Goal: Obtain resource: Download file/media

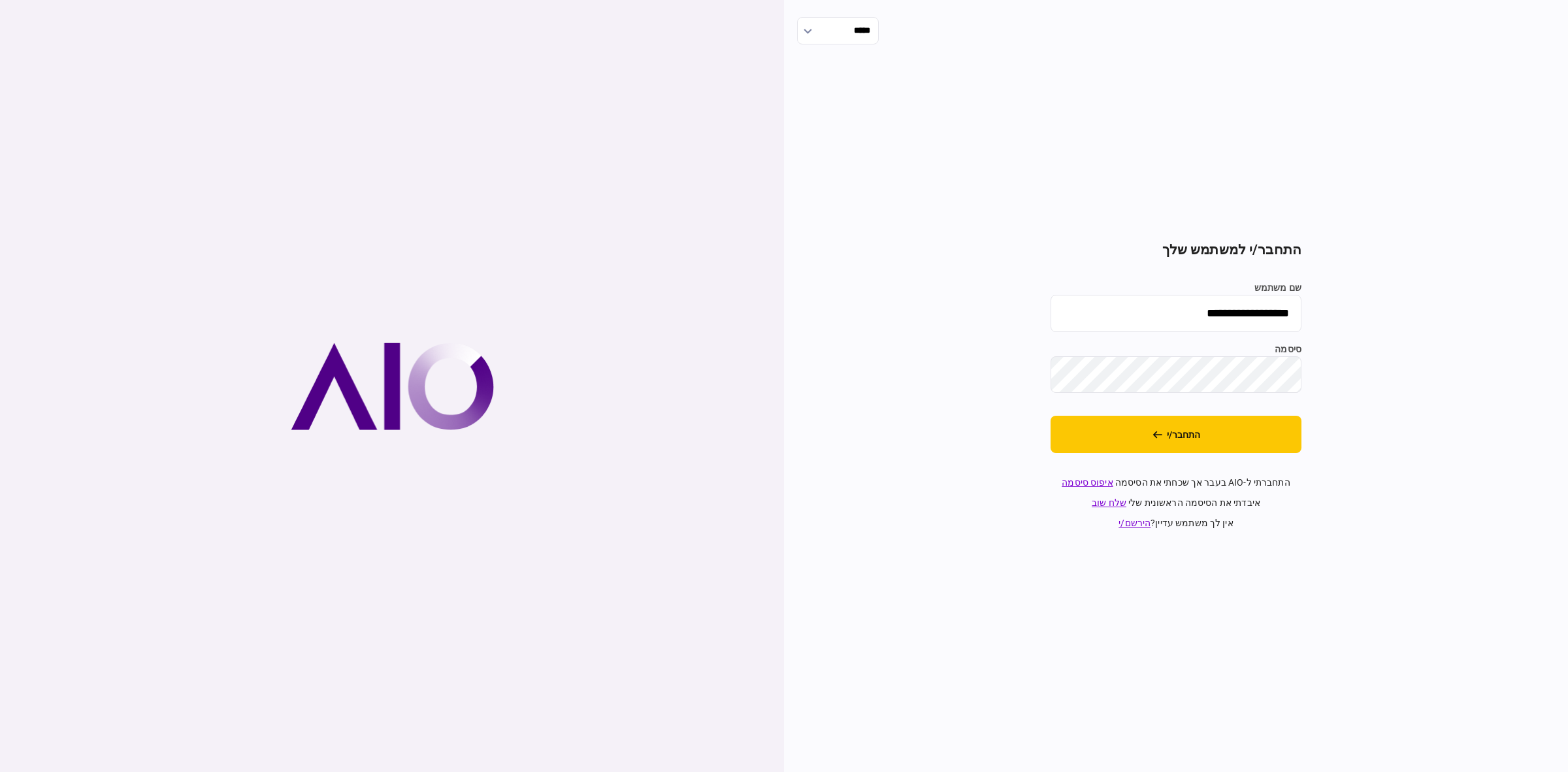
click at [1163, 421] on button "התחבר/י" at bounding box center [1175, 434] width 251 height 37
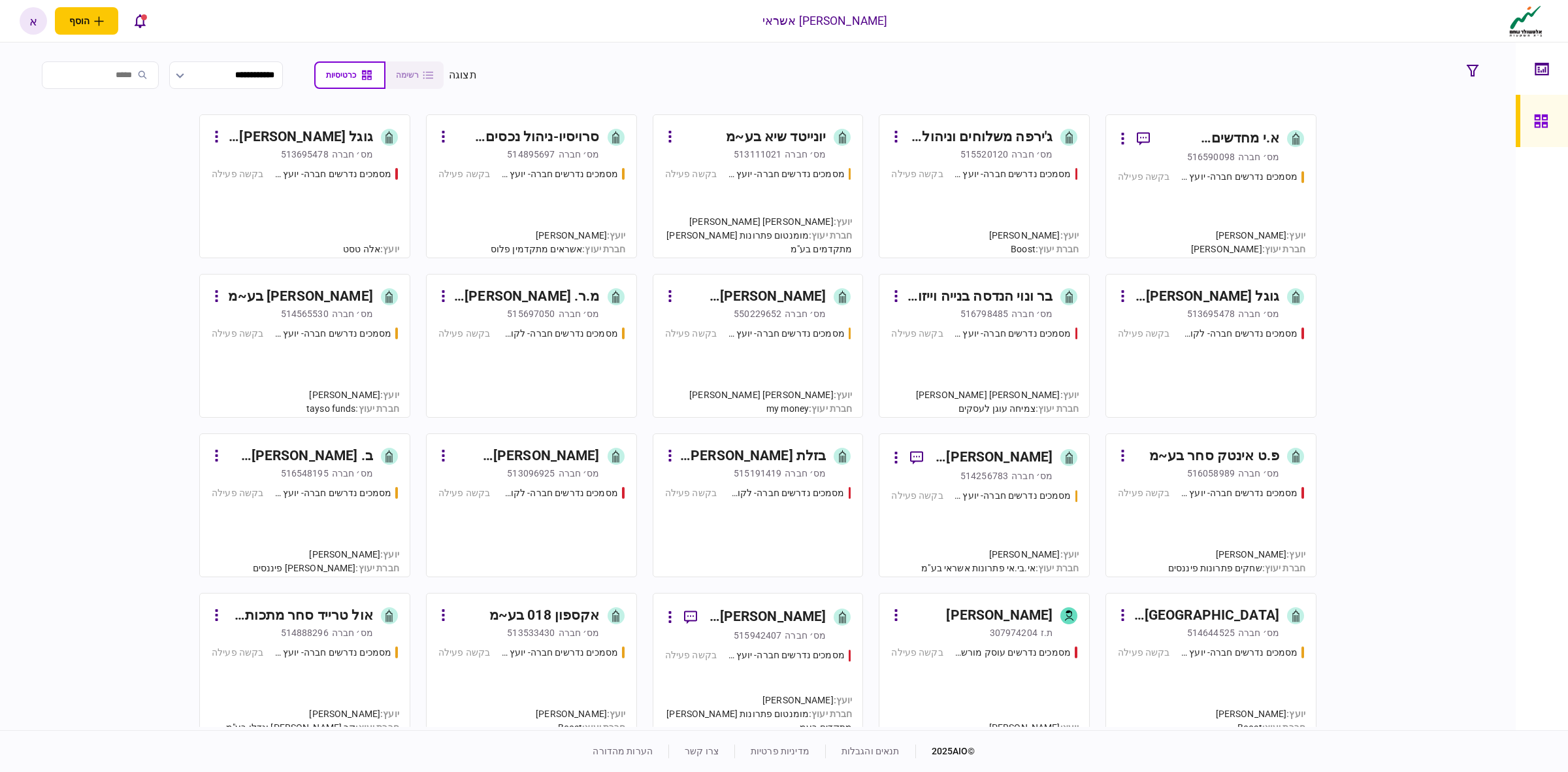
click at [506, 367] on div "מסמכים נדרשים חברה- לקוח קצה - ישיר בקשה פעילה" at bounding box center [531, 366] width 186 height 79
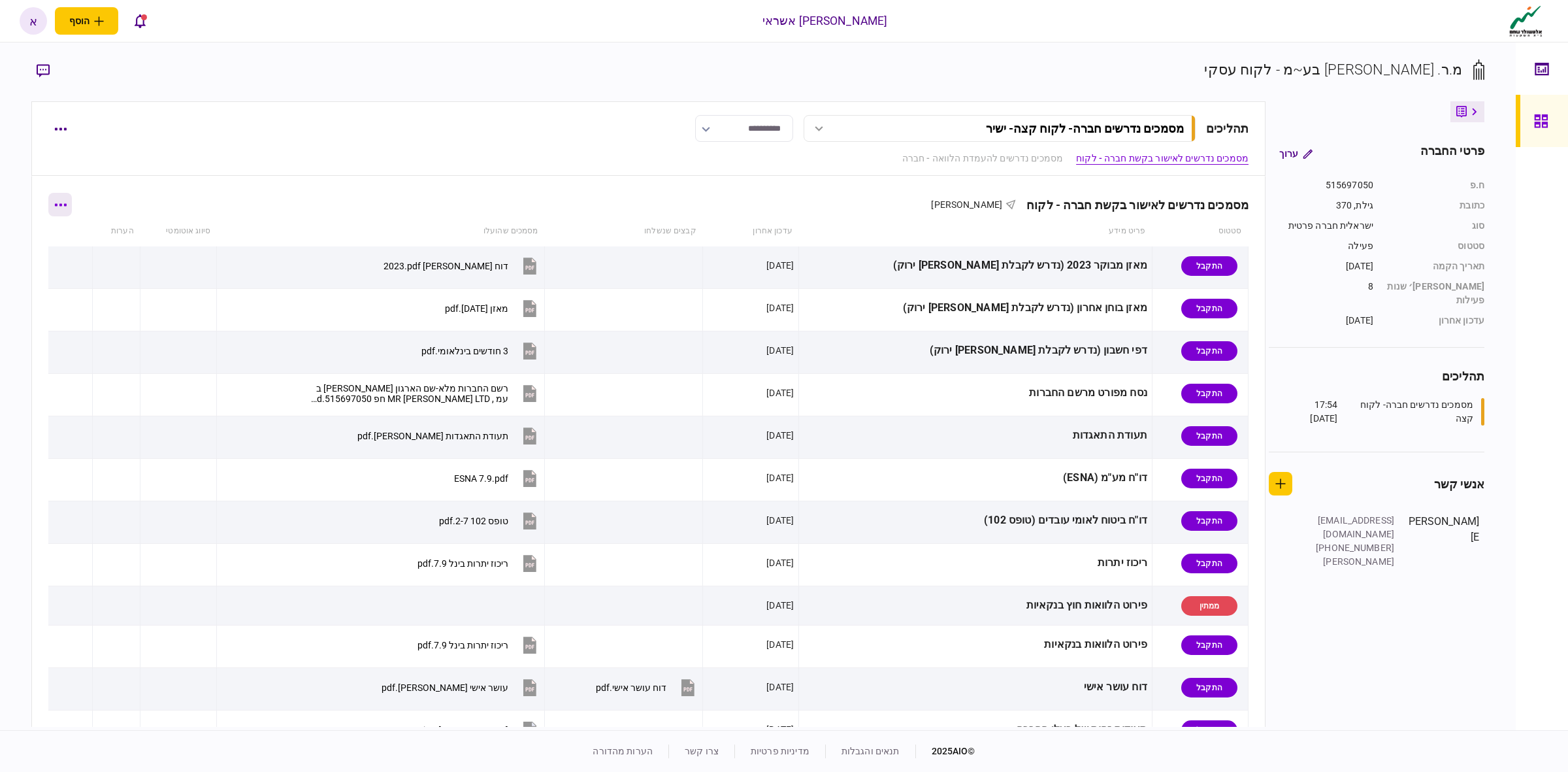
click at [72, 209] on button "button" at bounding box center [60, 204] width 24 height 24
click at [93, 298] on li "הורד מסמכים" at bounding box center [64, 289] width 106 height 29
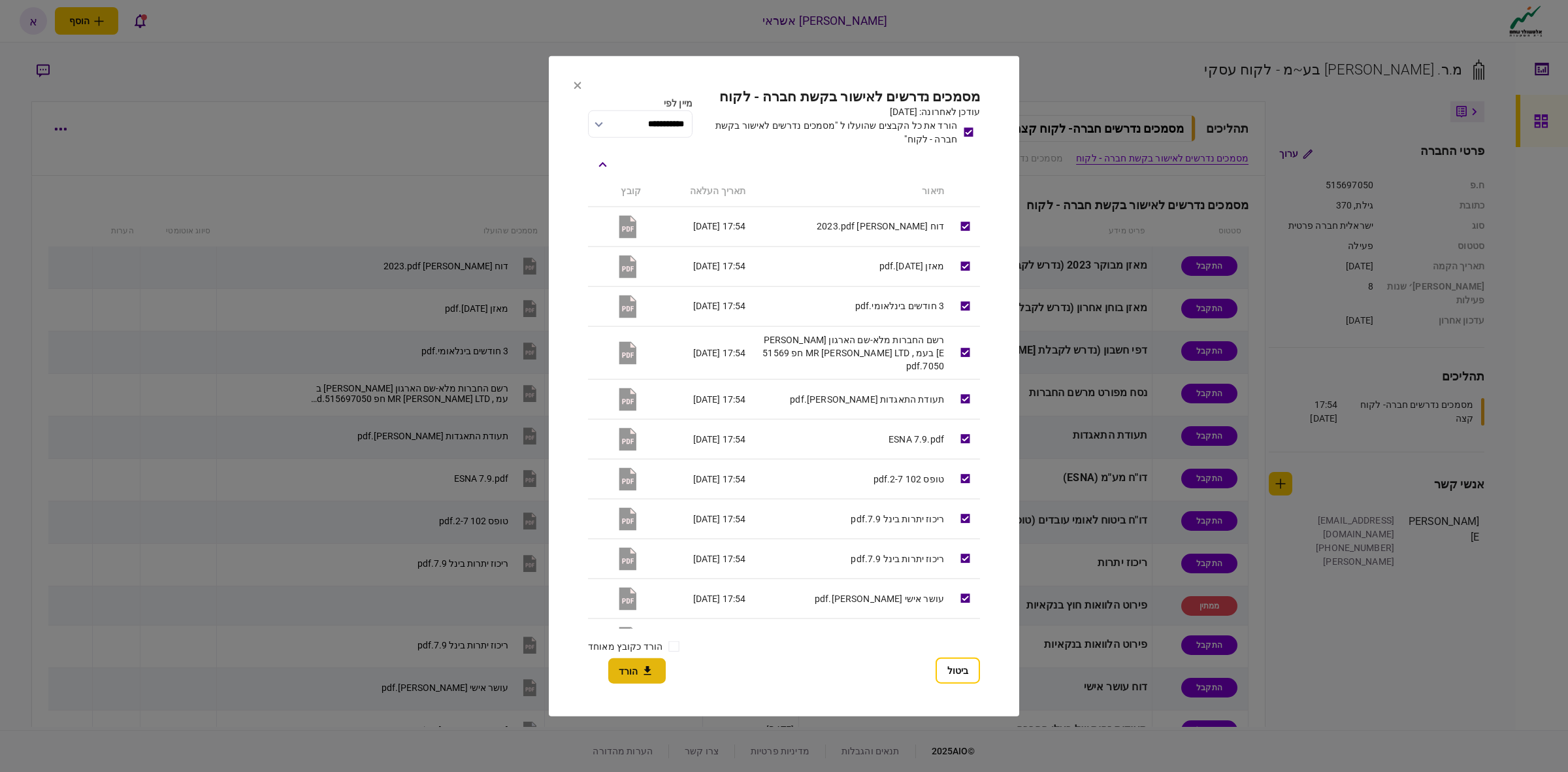
click at [630, 671] on button "הורד" at bounding box center [637, 671] width 58 height 26
